Goal: Task Accomplishment & Management: Use online tool/utility

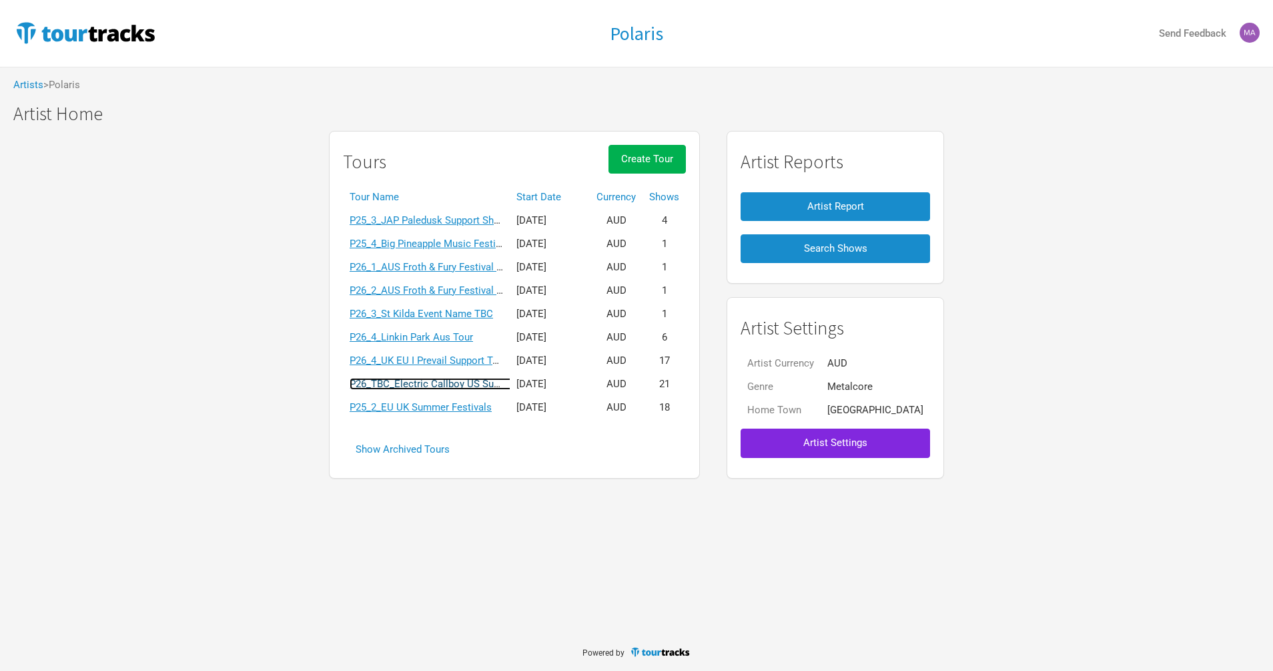
click at [432, 387] on link "P26_TBC_Electric Callboy US Support Tour" at bounding box center [445, 384] width 190 height 12
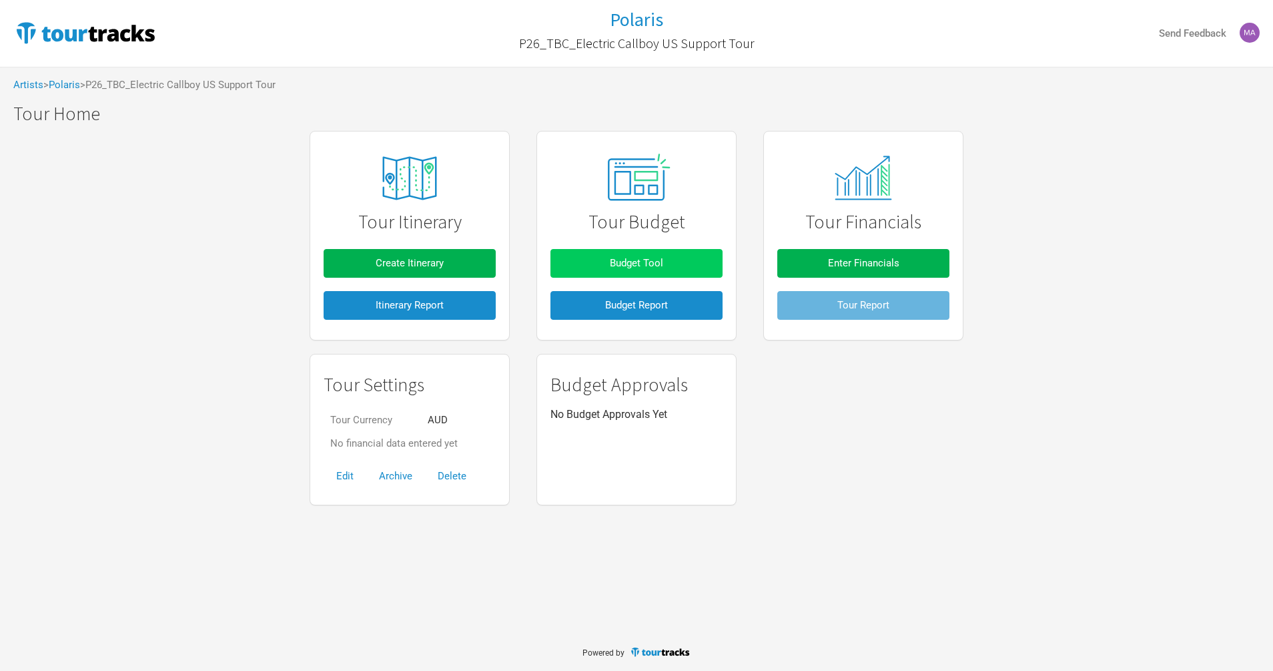
click at [638, 260] on span "Budget Tool" at bounding box center [636, 263] width 53 height 12
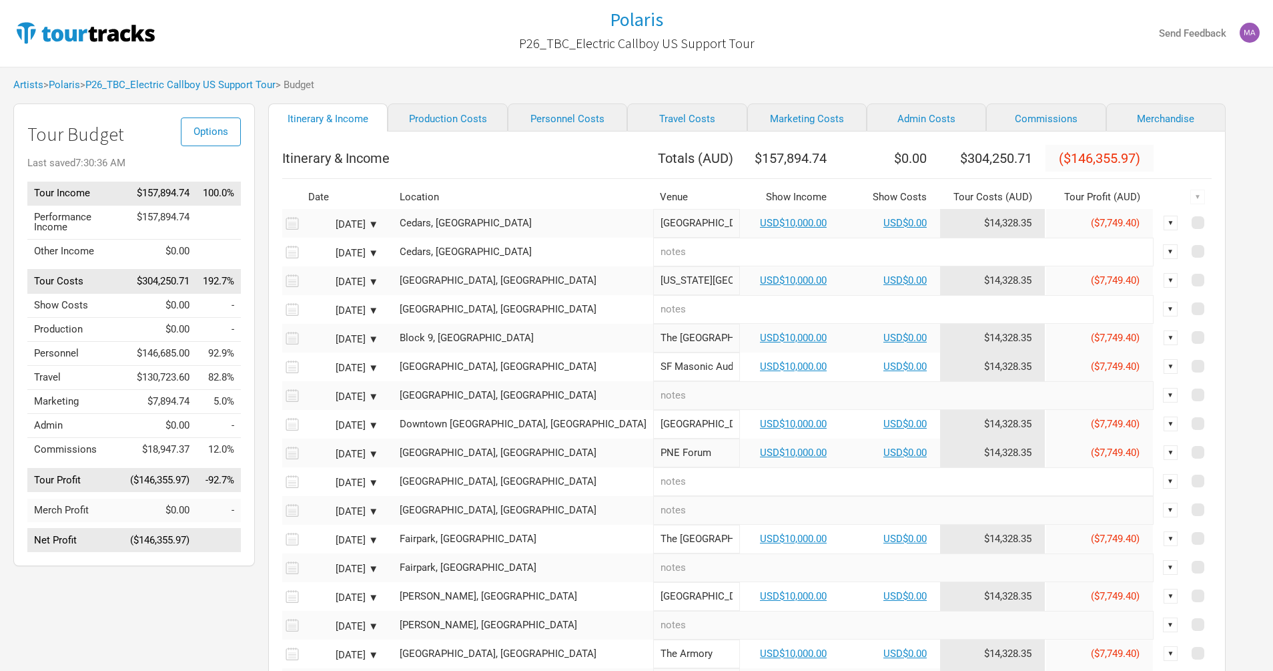
click at [740, 163] on th "$157,894.74" at bounding box center [790, 158] width 100 height 27
click at [760, 229] on link "USD$10,000.00" at bounding box center [793, 223] width 67 height 12
select select "Support"
select select "USD"
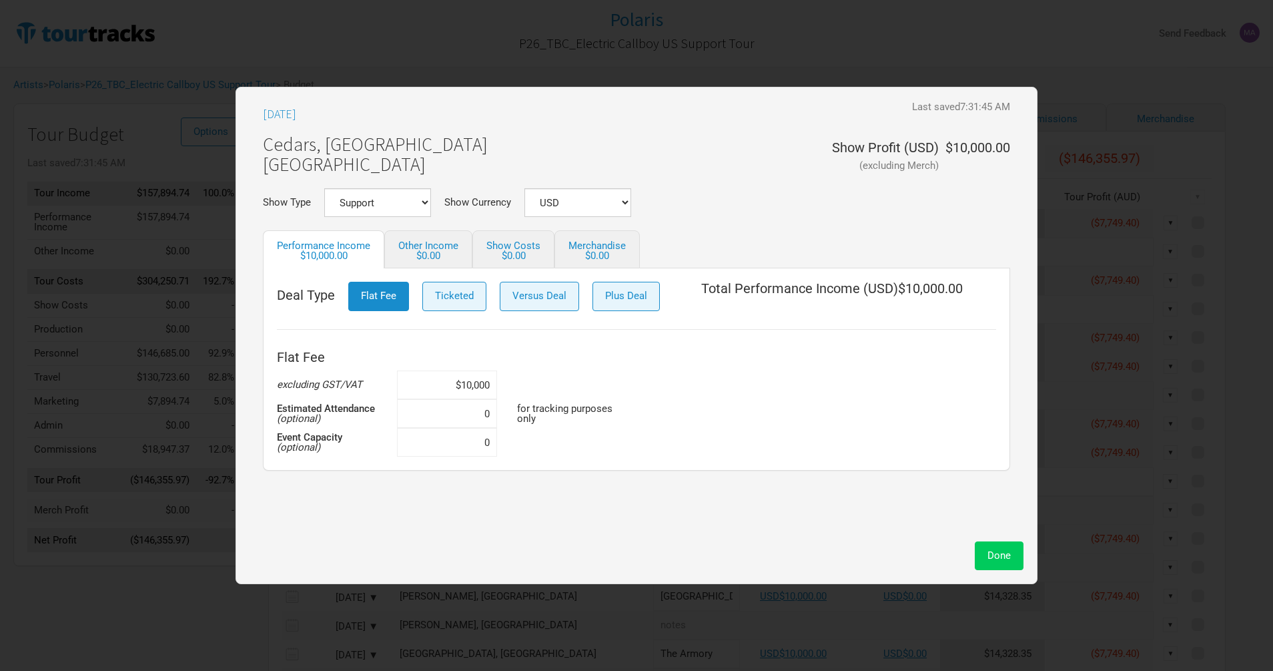
click at [997, 560] on span "Done" at bounding box center [998, 555] width 23 height 12
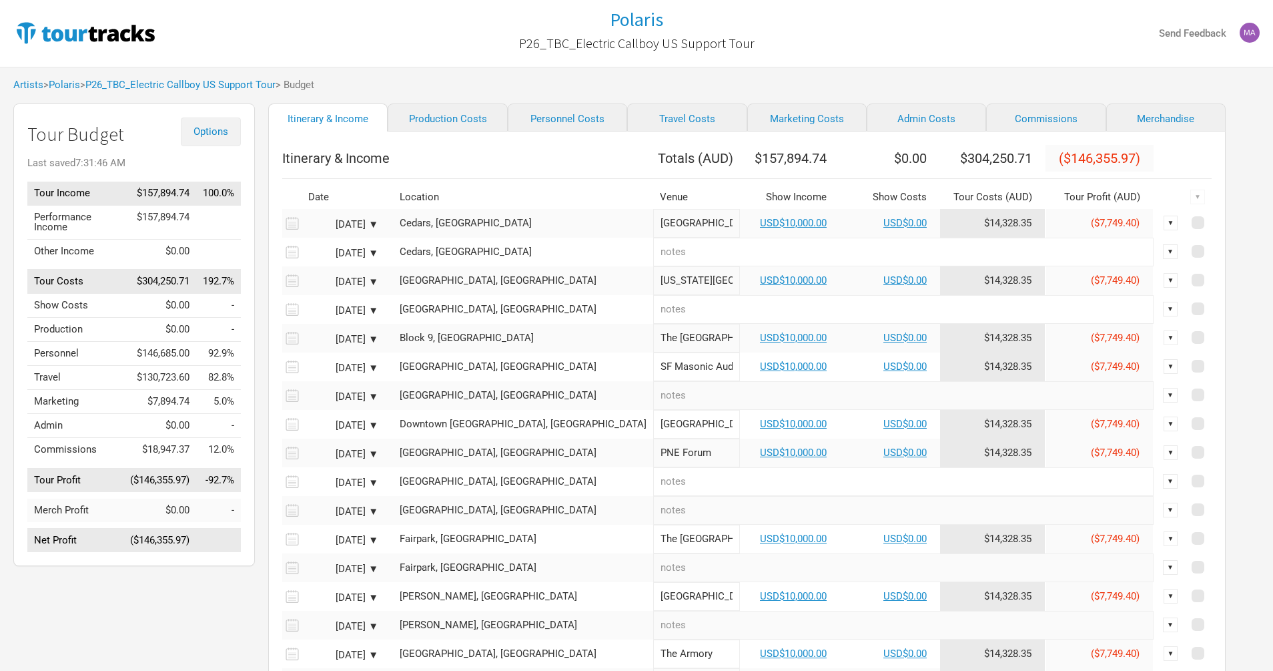
click at [211, 129] on span "Options" at bounding box center [210, 131] width 35 height 12
click at [197, 175] on link "Tour Currencies" at bounding box center [190, 174] width 71 height 23
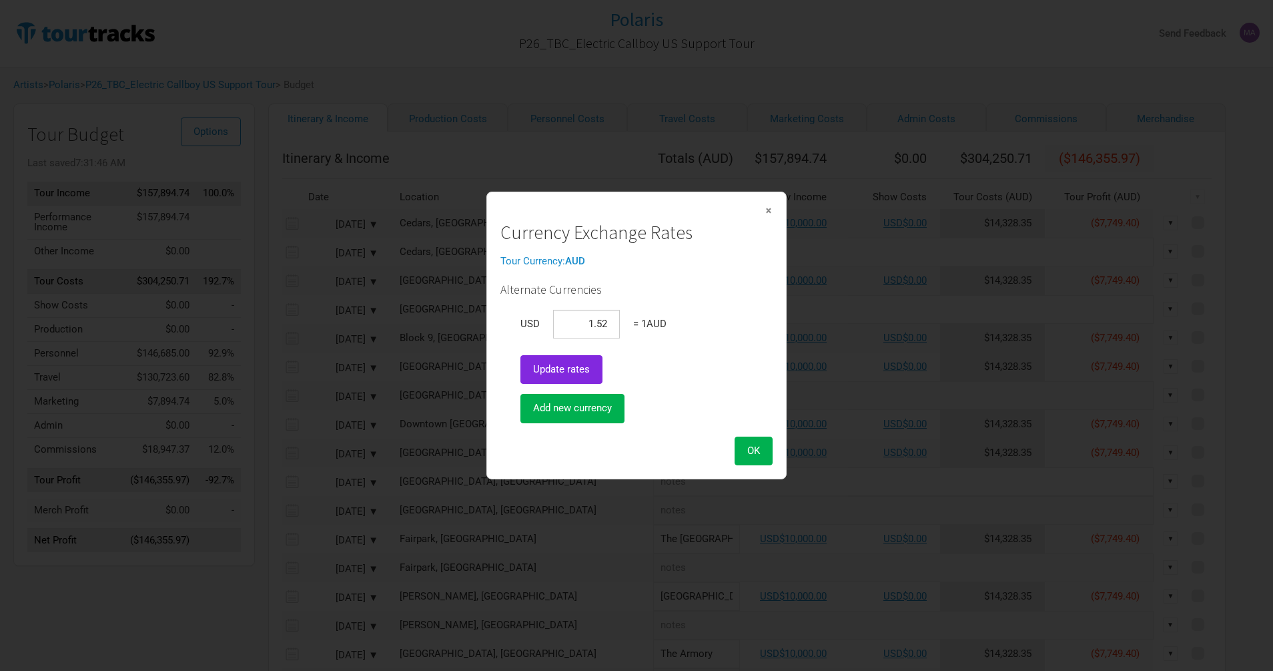
click at [629, 324] on td "= 1 AUD" at bounding box center [650, 324] width 47 height 42
click at [583, 376] on button "Update rates" at bounding box center [561, 369] width 82 height 29
click at [598, 325] on input "1" at bounding box center [586, 324] width 67 height 29
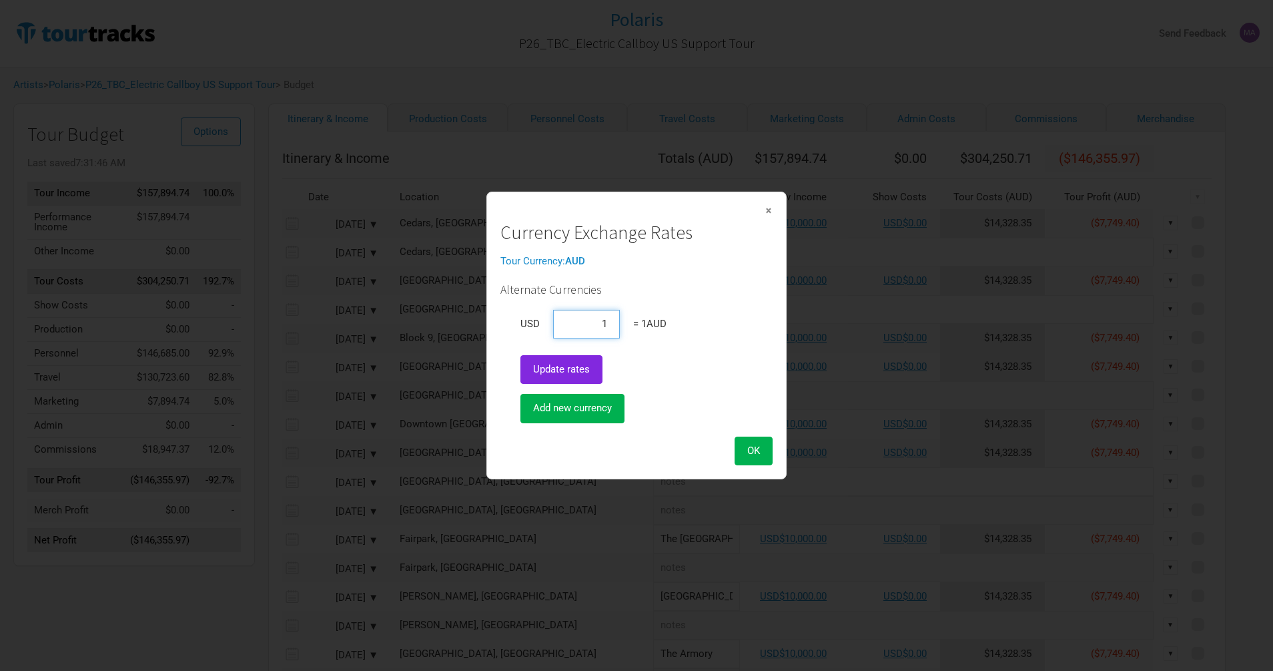
click at [611, 327] on input "1" at bounding box center [586, 324] width 67 height 29
paste input "1.54"
drag, startPoint x: 612, startPoint y: 326, endPoint x: 526, endPoint y: 322, distance: 86.8
click at [528, 324] on tr "USD 11.54 = 1 AUD" at bounding box center [600, 324] width 173 height 42
paste input
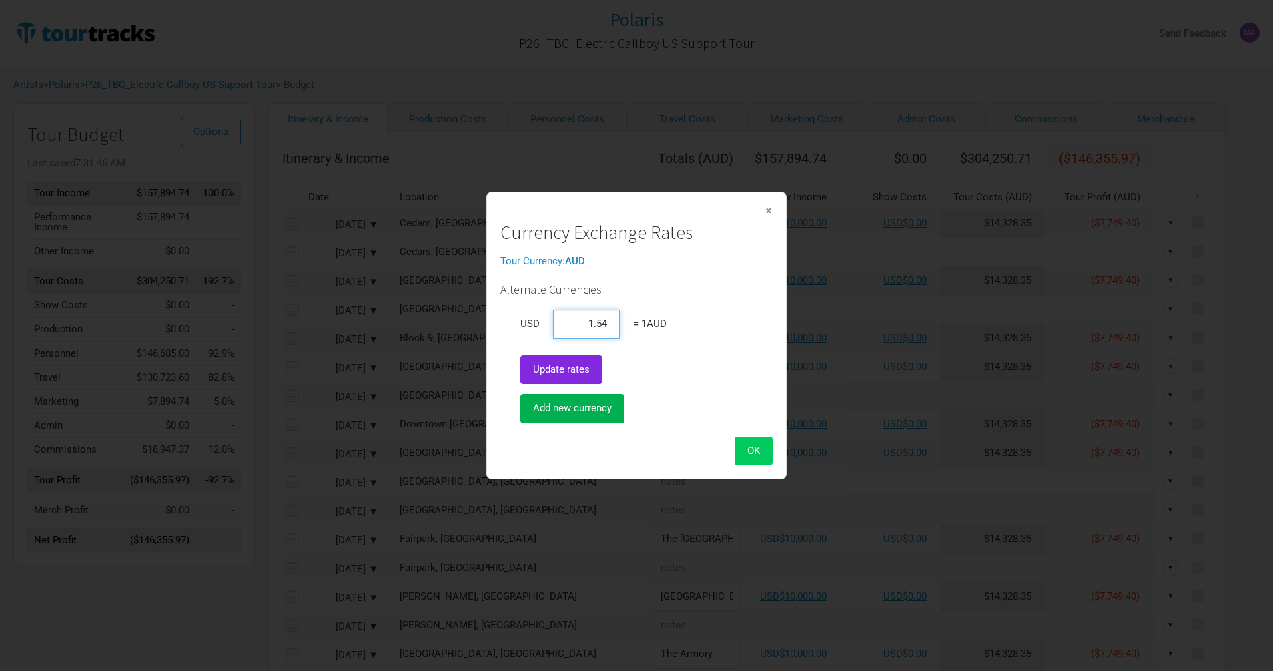
type input "1.54"
click at [755, 441] on button "OK" at bounding box center [754, 450] width 38 height 29
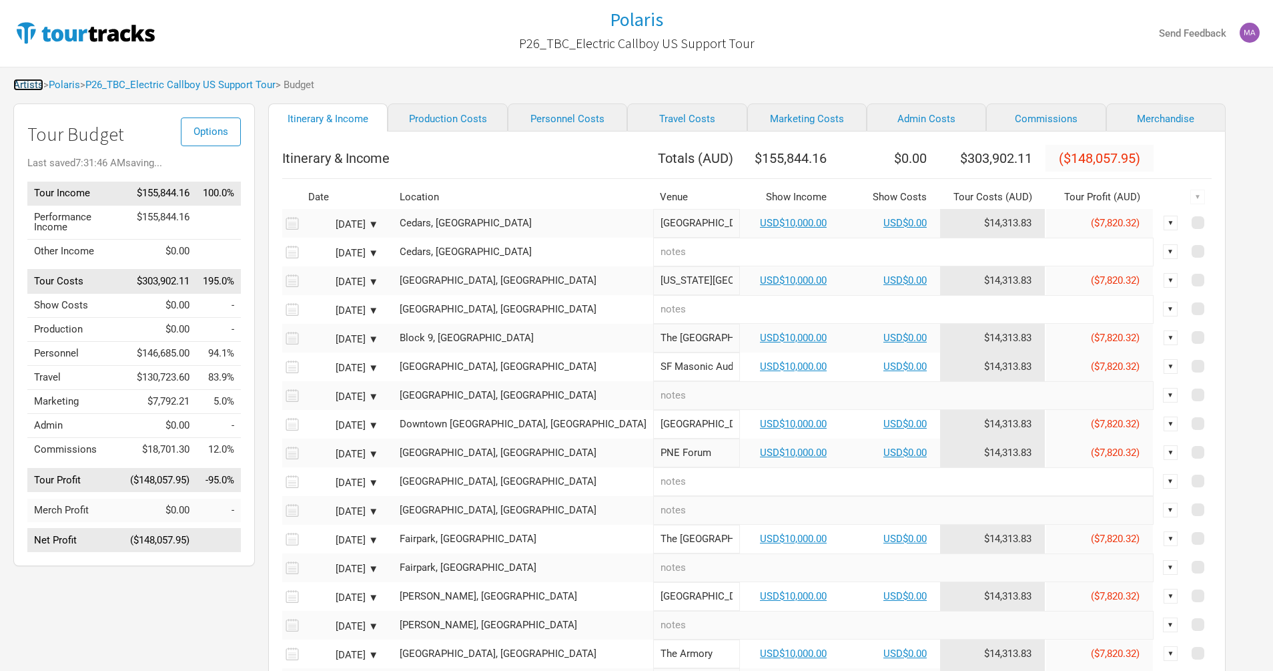
click at [37, 86] on link "Artists" at bounding box center [28, 85] width 30 height 12
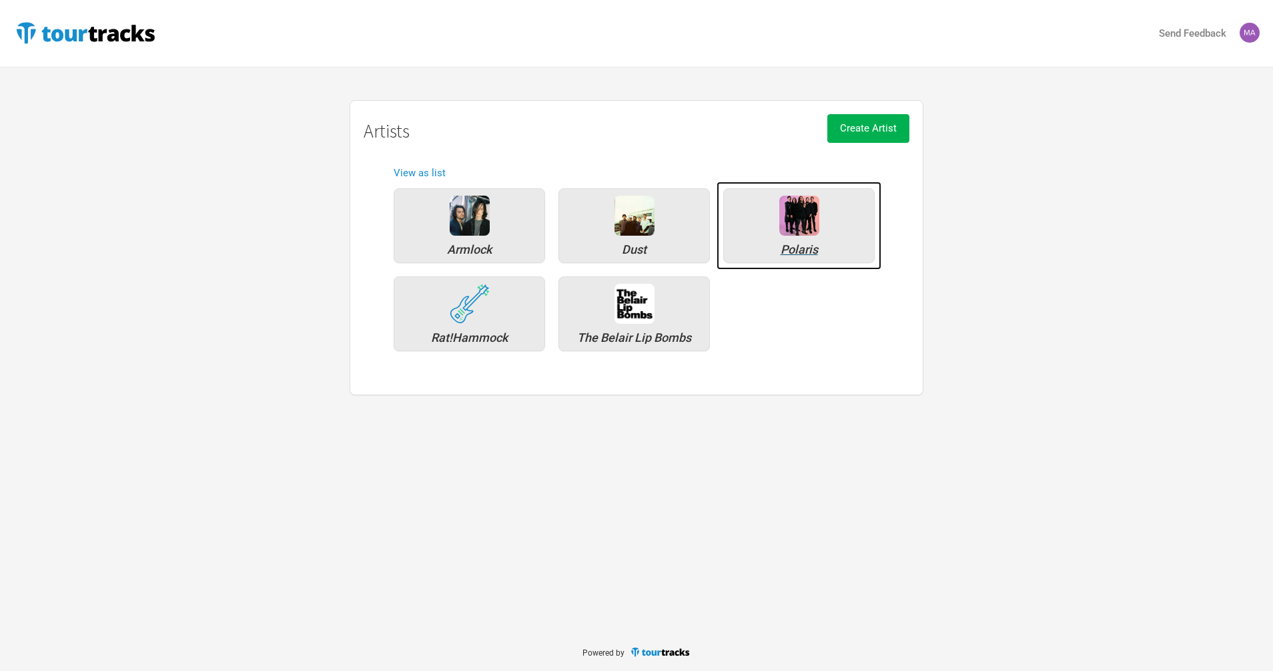
click at [793, 228] on img at bounding box center [799, 215] width 40 height 40
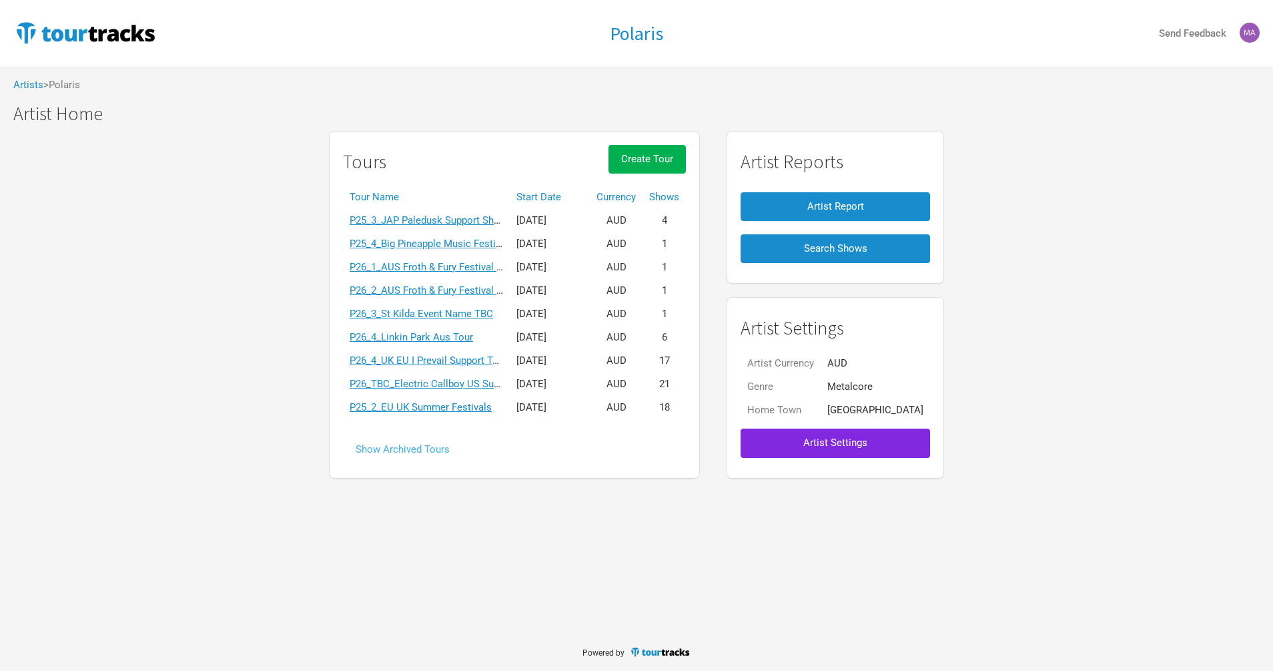
click at [429, 447] on button "Show Archived Tours" at bounding box center [402, 449] width 119 height 29
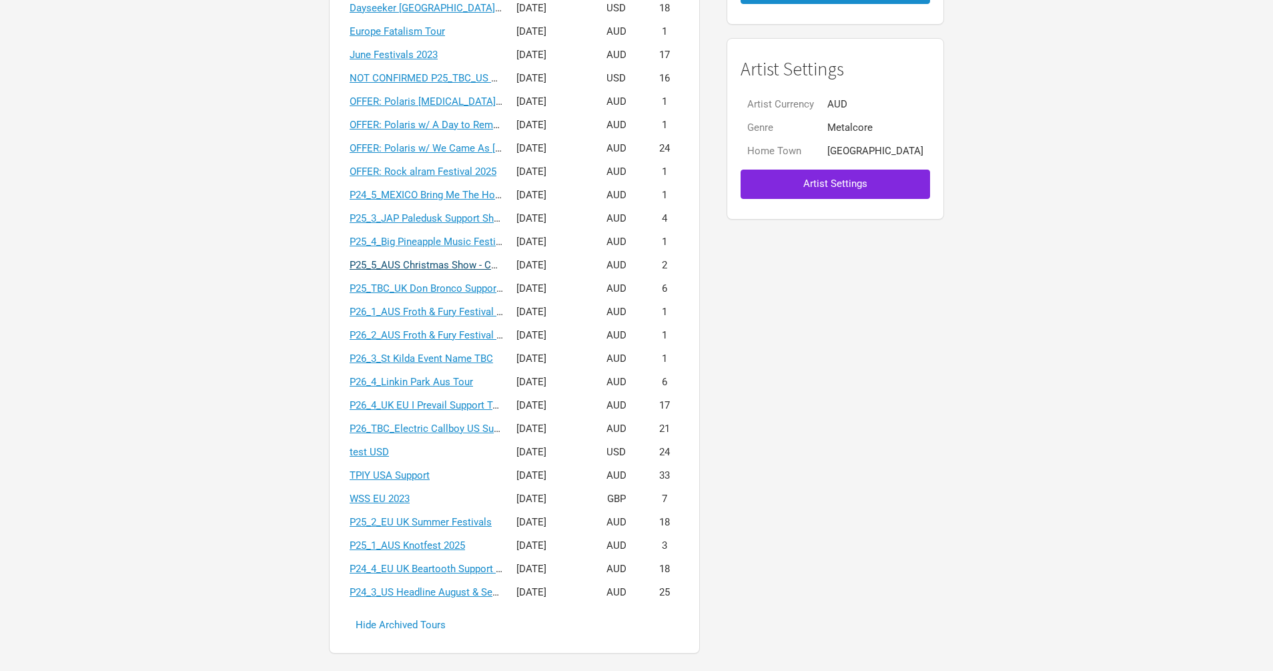
scroll to position [266, 0]
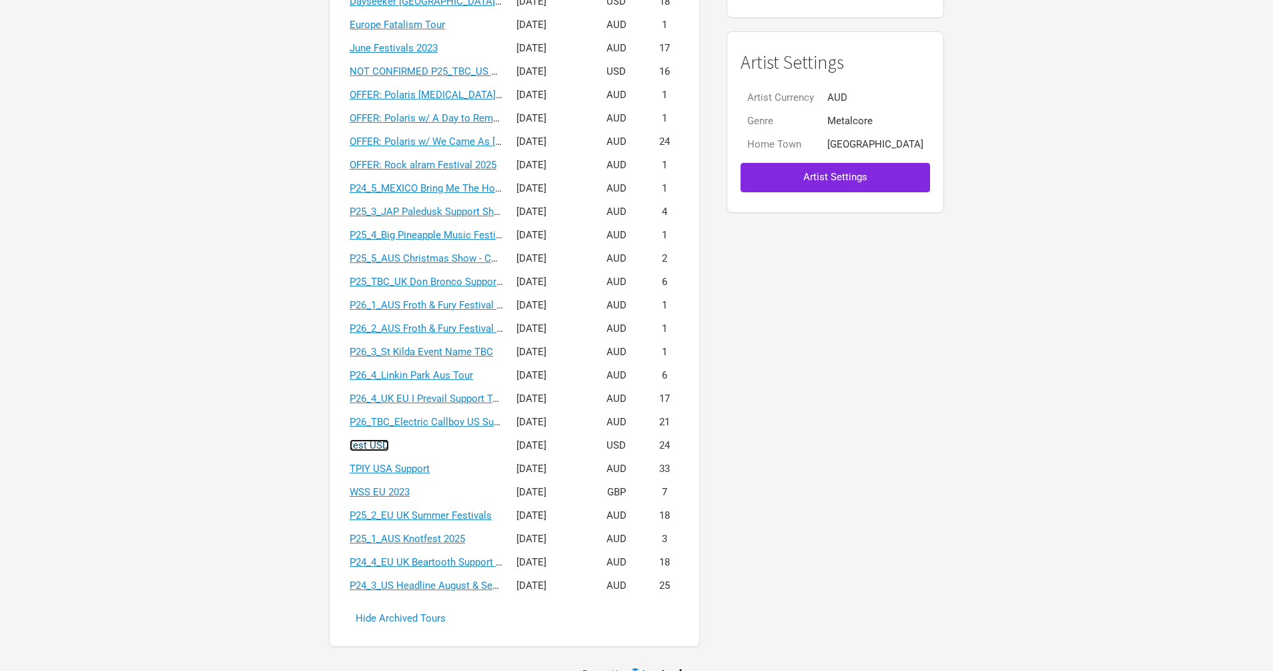
click at [389, 446] on link "test USD" at bounding box center [369, 445] width 39 height 12
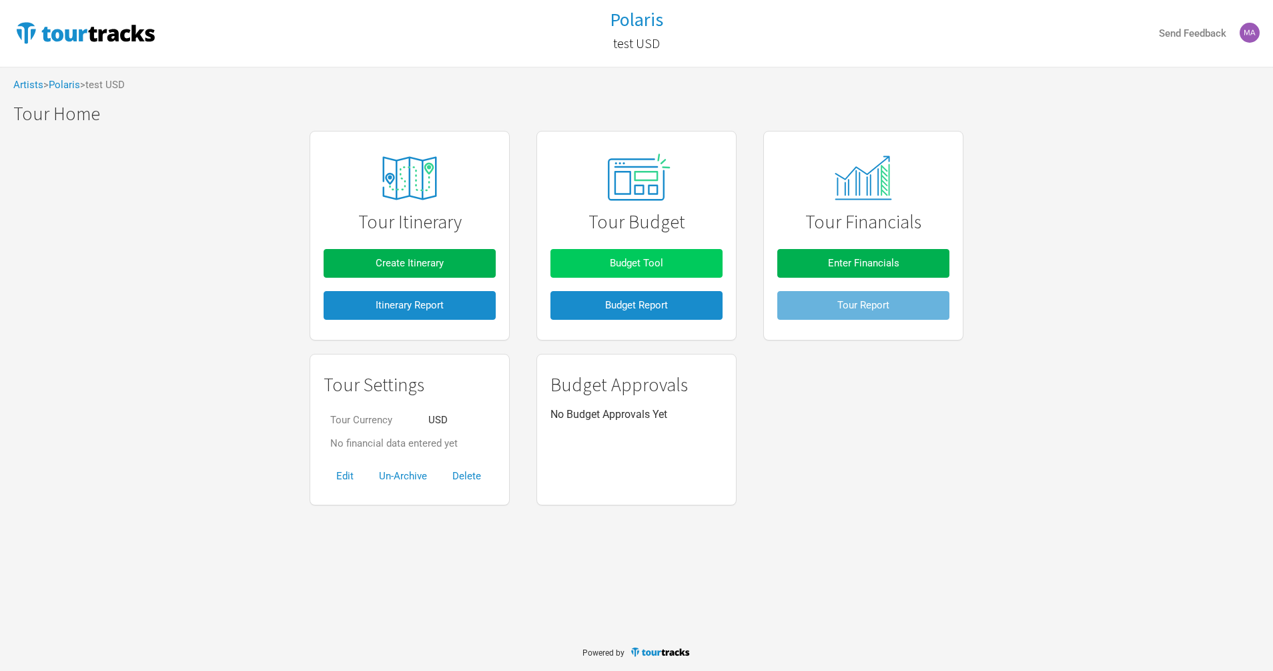
click at [576, 261] on button "Budget Tool" at bounding box center [636, 263] width 172 height 29
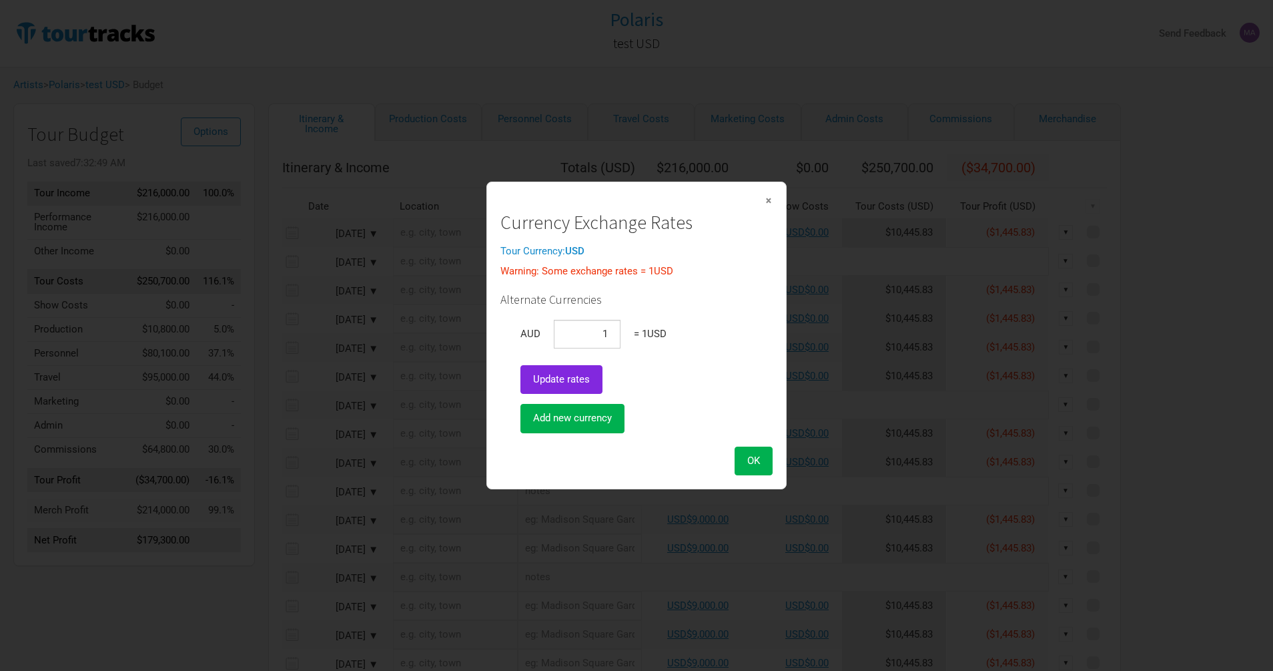
click at [769, 199] on span "×" at bounding box center [769, 200] width 8 height 15
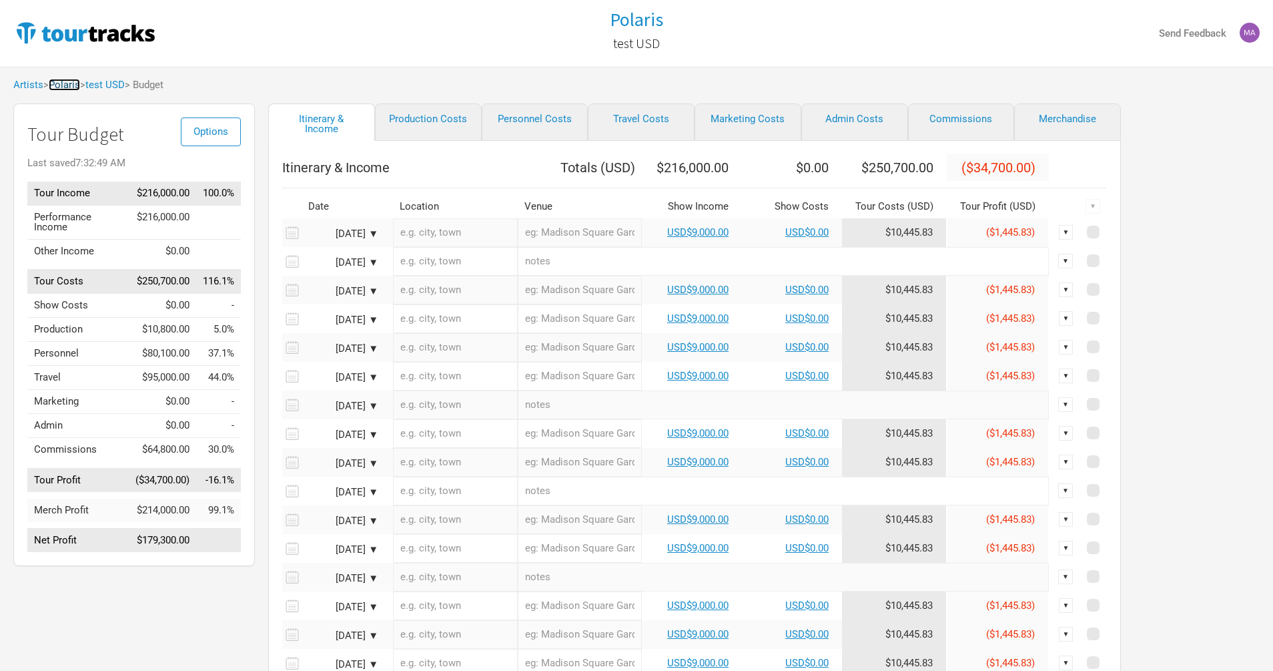
click at [67, 85] on link "Polaris" at bounding box center [64, 85] width 31 height 12
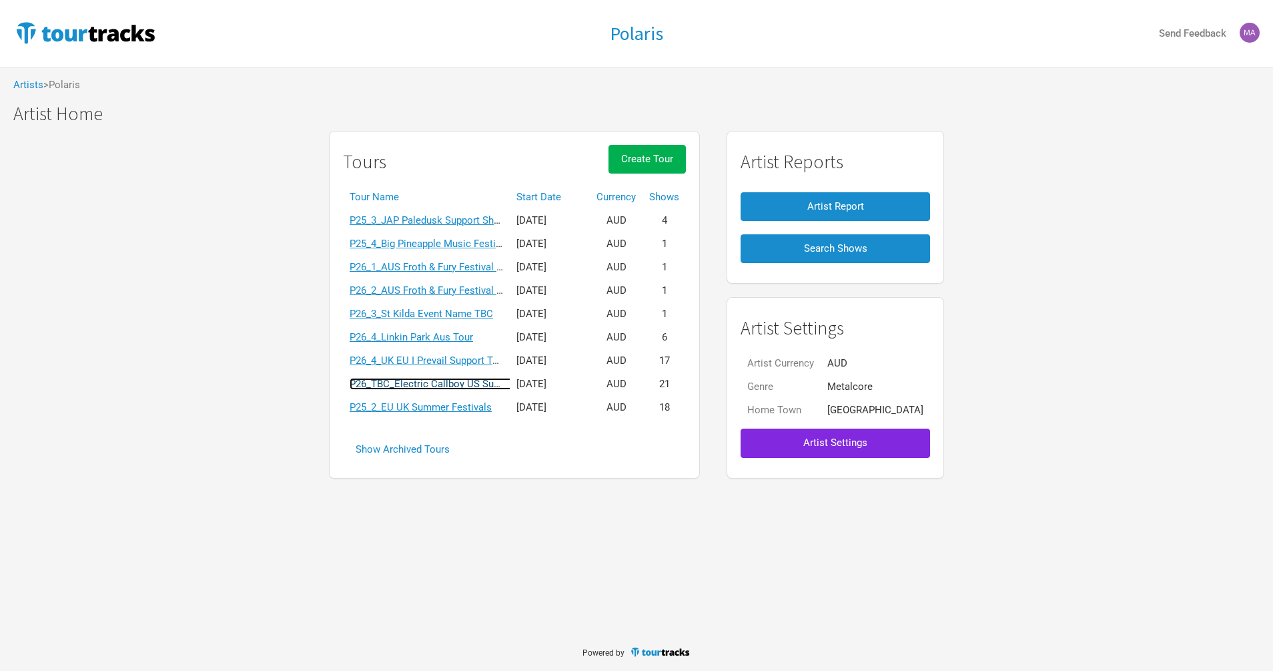
click at [424, 386] on link "P26_TBC_Electric Callboy US Support Tour" at bounding box center [445, 384] width 190 height 12
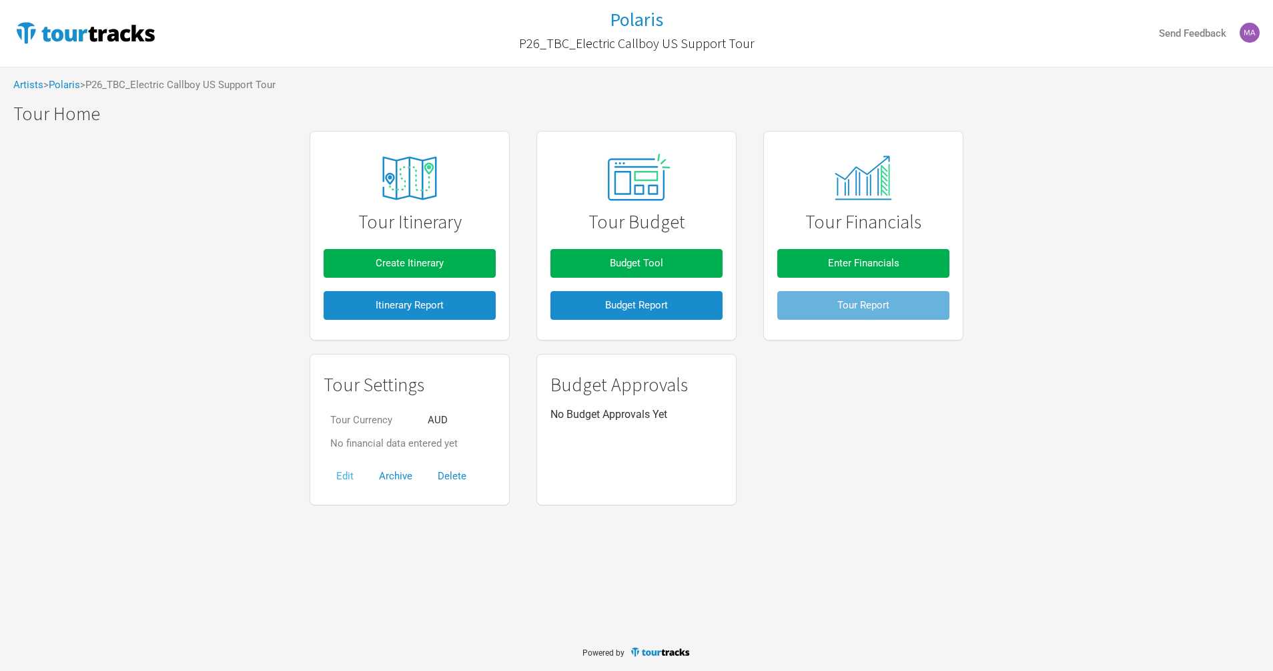
click at [334, 473] on button "Edit" at bounding box center [345, 476] width 43 height 29
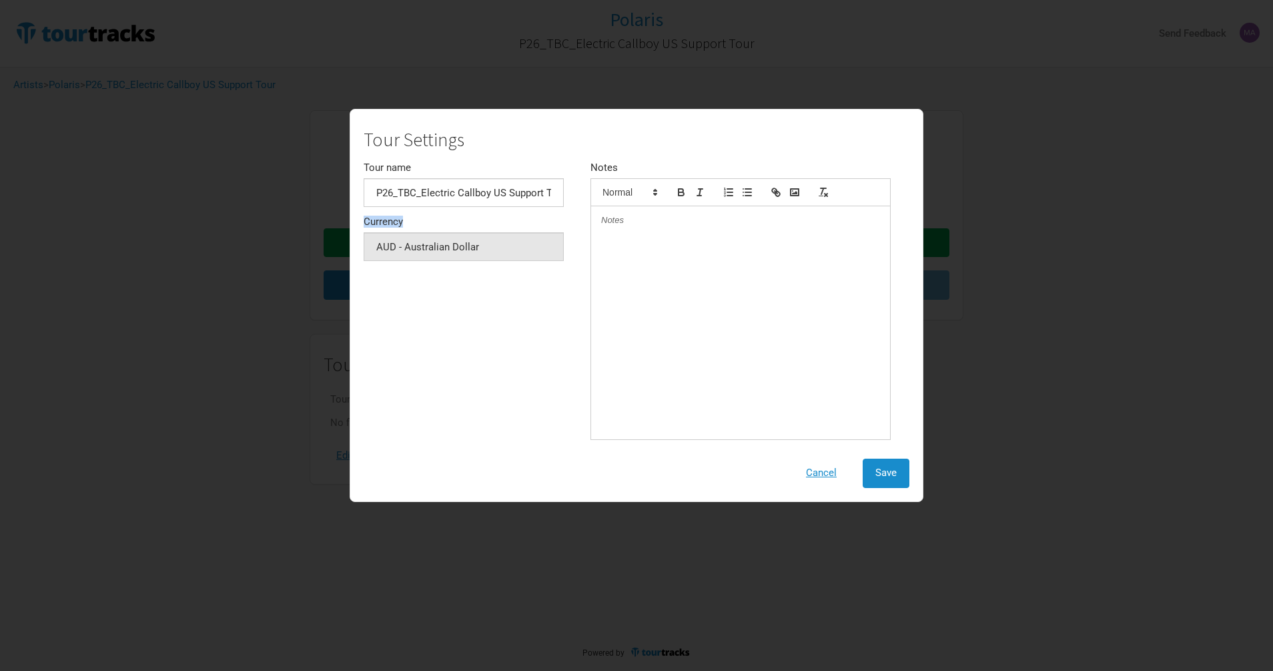
drag, startPoint x: 514, startPoint y: 217, endPoint x: 507, endPoint y: 201, distance: 17.0
click at [514, 213] on div "Tour name P26_TBC_Electric Callboy US Support Tour Currency AUD - Australian Do…" at bounding box center [477, 304] width 227 height 282
click at [502, 185] on input "P26_TBC_Electric Callboy US Support Tour" at bounding box center [464, 192] width 200 height 29
click at [825, 480] on button "Cancel" at bounding box center [821, 472] width 56 height 29
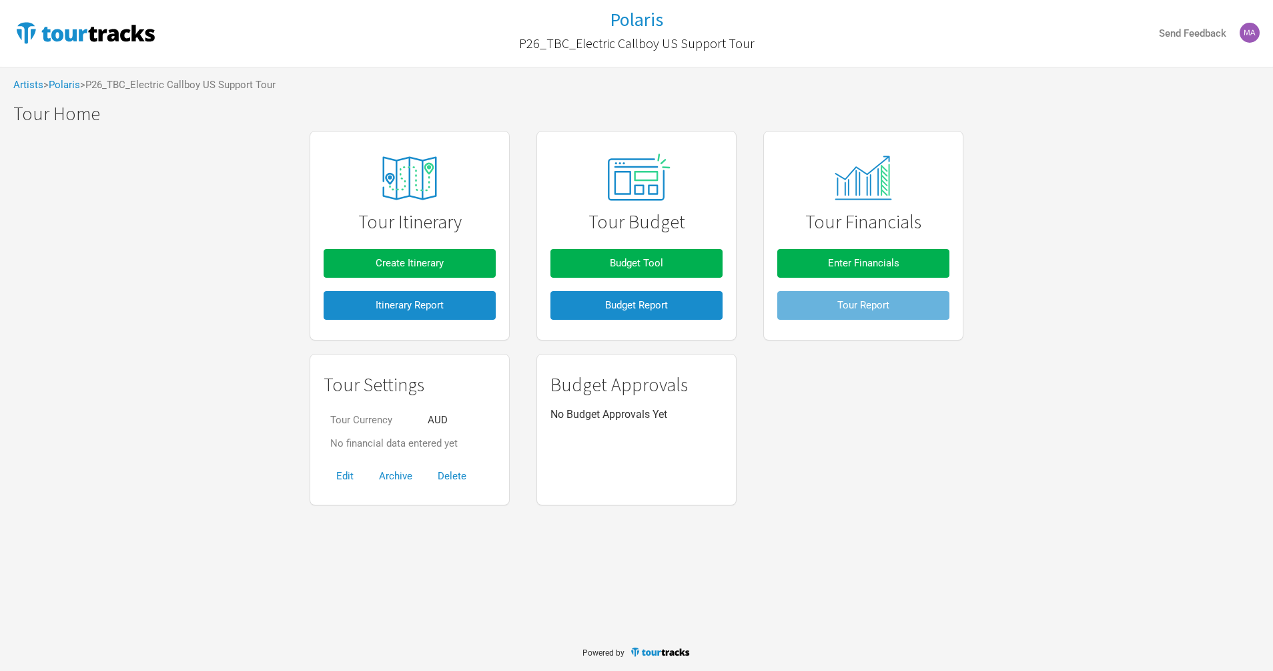
click at [432, 410] on td "AUD" at bounding box center [442, 419] width 43 height 23
click at [435, 420] on td "AUD" at bounding box center [442, 419] width 43 height 23
click at [352, 474] on button "Edit" at bounding box center [345, 476] width 43 height 29
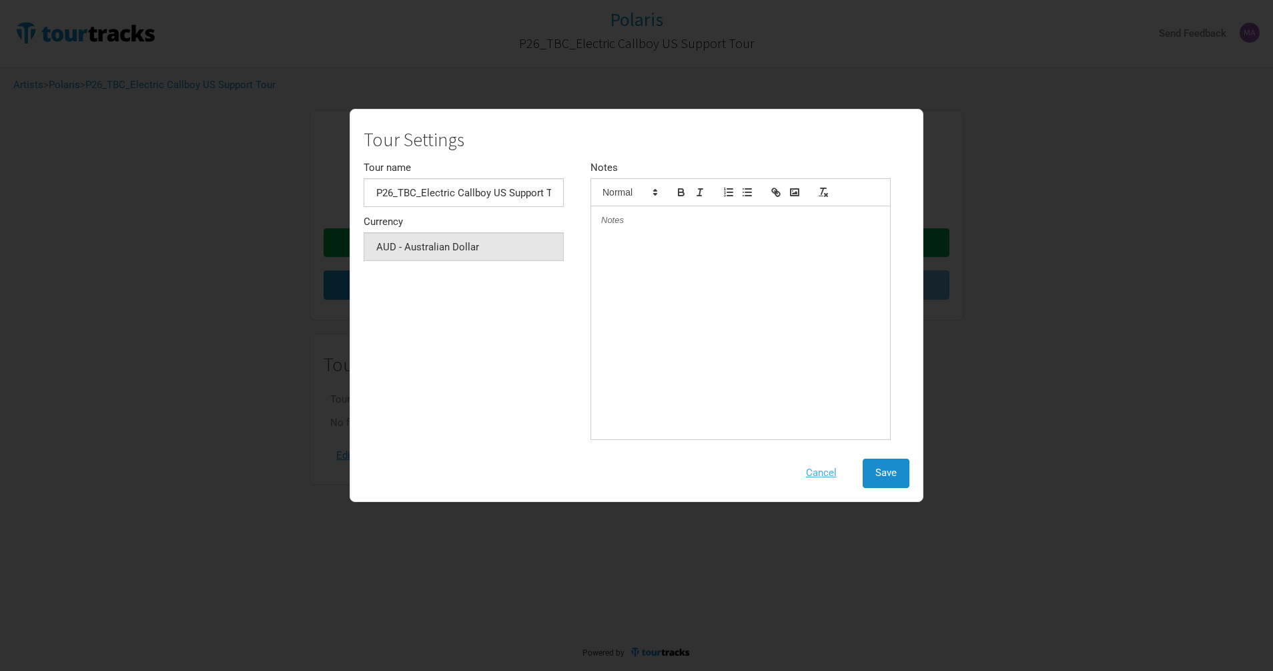
click at [826, 474] on button "Cancel" at bounding box center [821, 472] width 56 height 29
